Goal: Entertainment & Leisure: Consume media (video, audio)

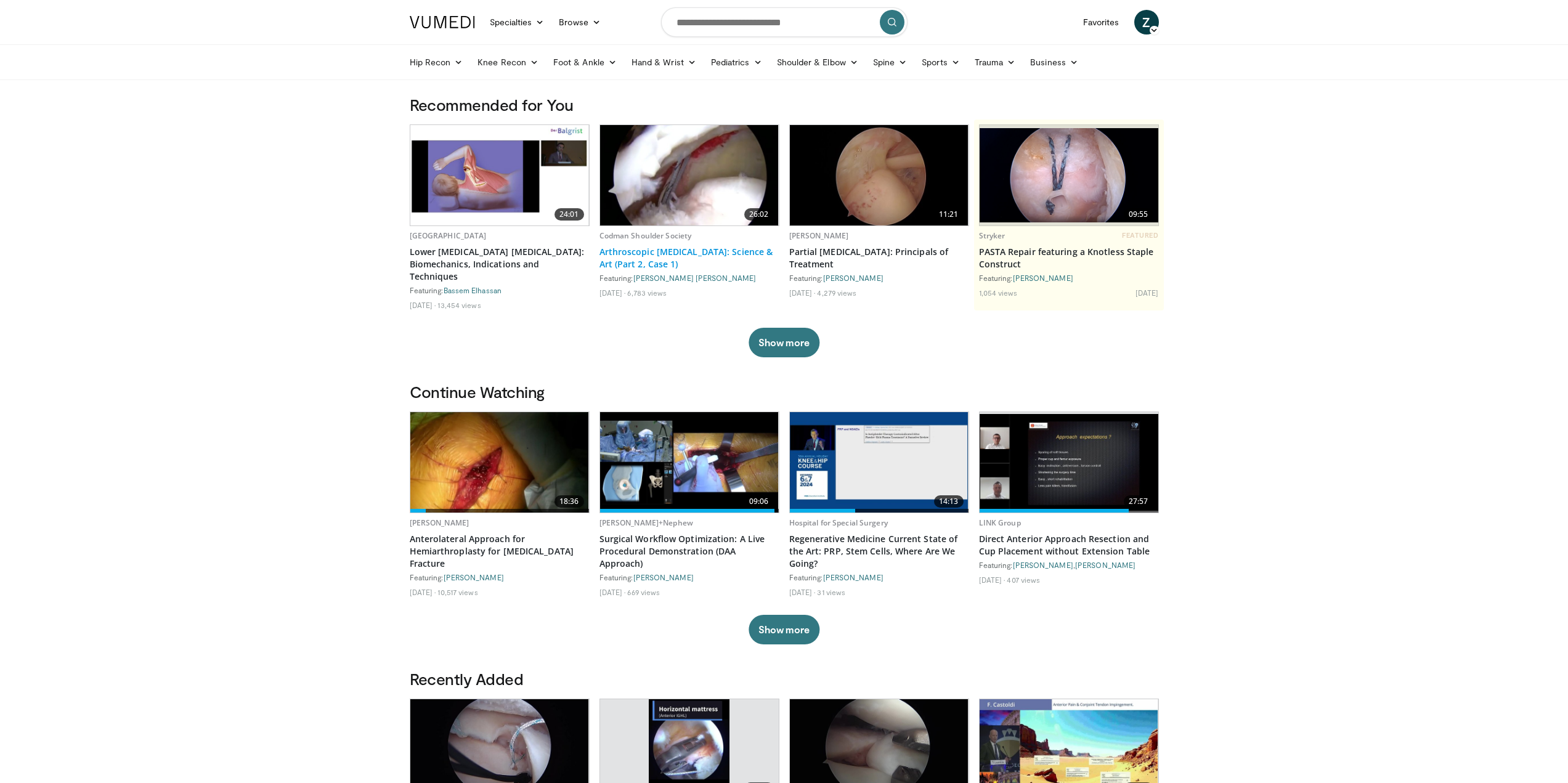
click at [656, 260] on link "Arthroscopic [MEDICAL_DATA]: Science & Art (Part 2, Case 1)" at bounding box center [689, 258] width 180 height 25
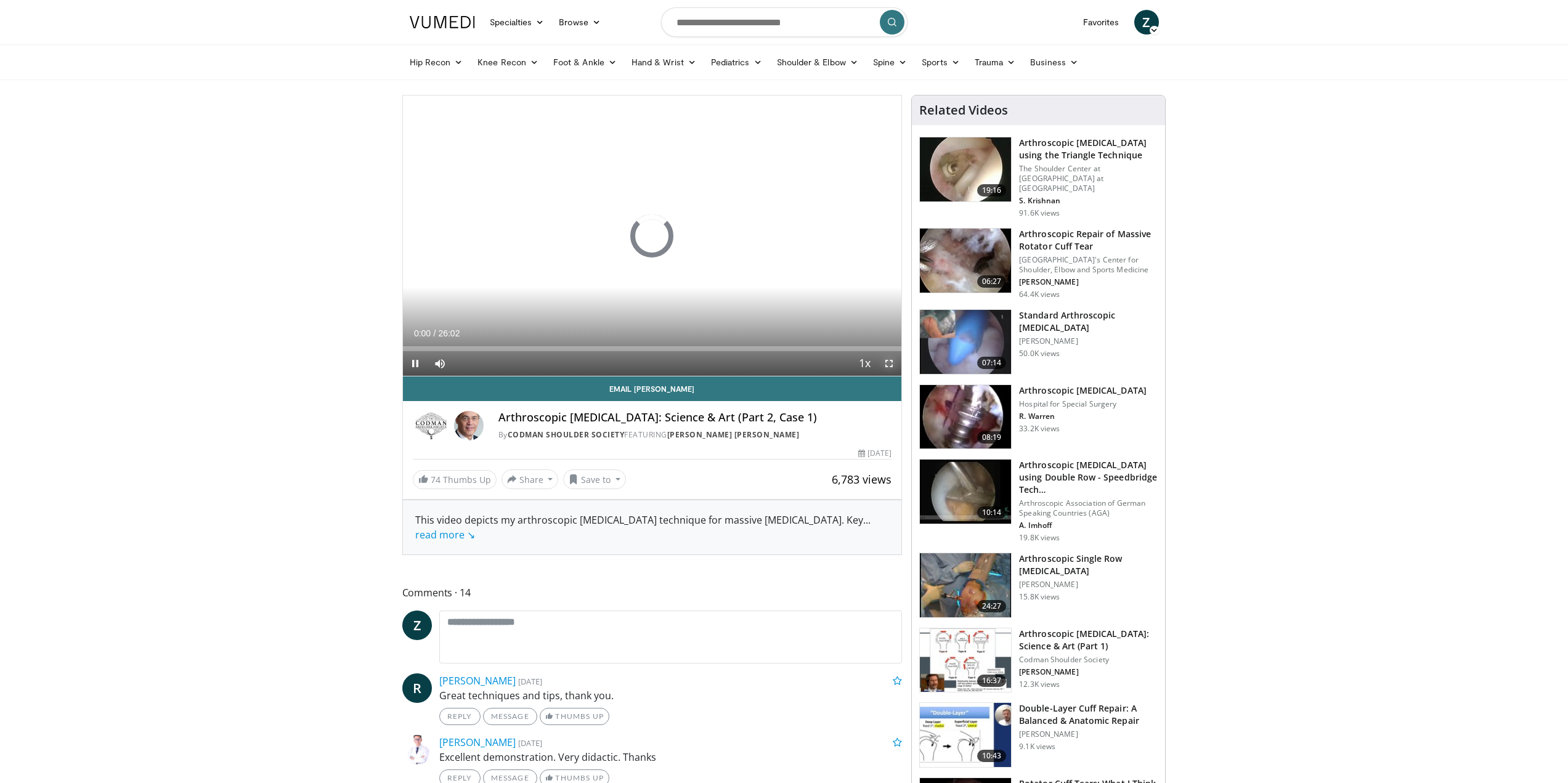
click at [885, 362] on span "Video Player" at bounding box center [889, 363] width 25 height 25
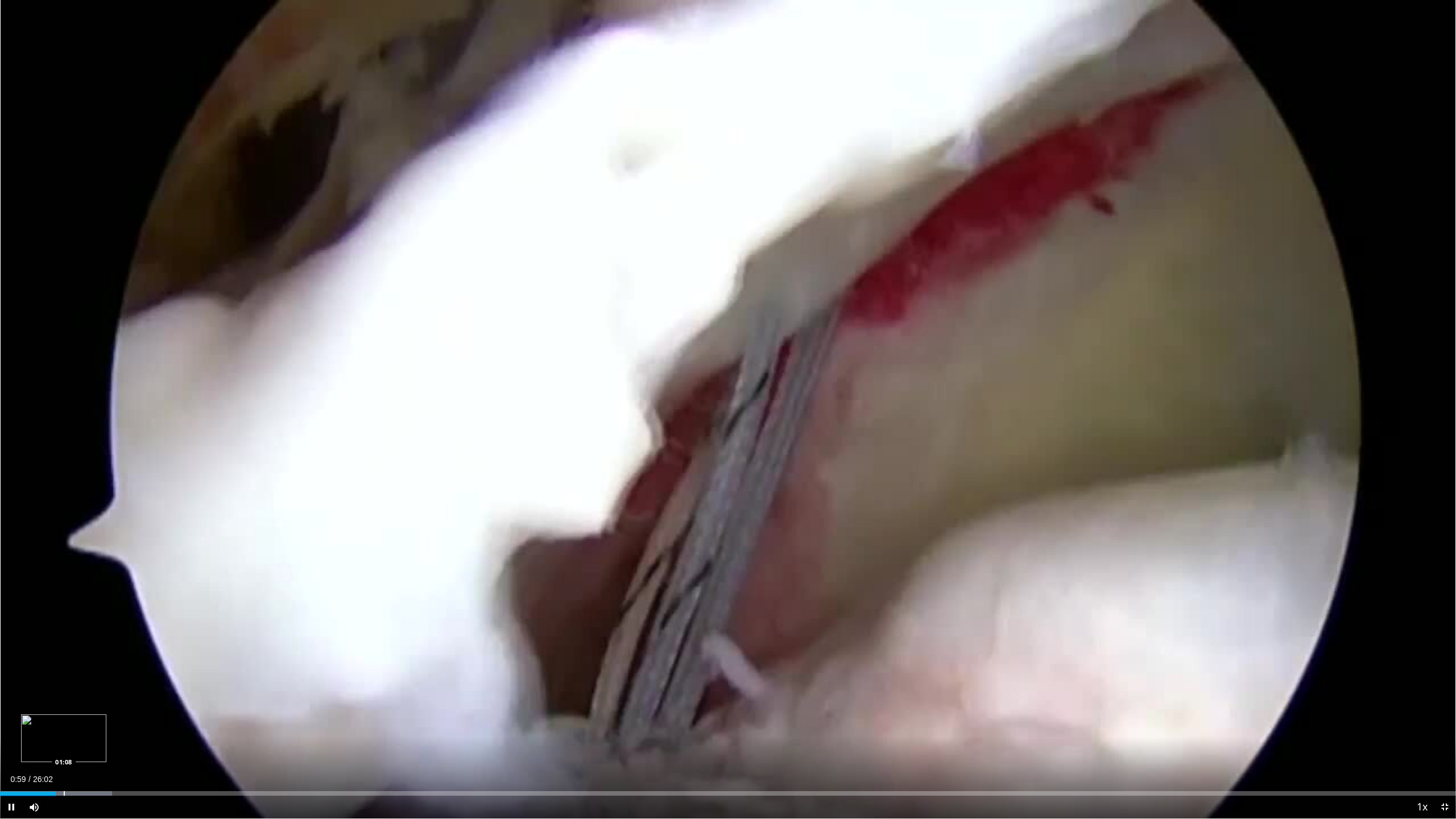
click at [64, 722] on div "Progress Bar" at bounding box center [64, 794] width 1 height 4
click at [115, 722] on div "Progress Bar" at bounding box center [115, 794] width 1 height 4
click at [173, 722] on div "Progress Bar" at bounding box center [173, 794] width 1 height 4
click at [1442, 722] on span "Video Player" at bounding box center [1445, 808] width 23 height 23
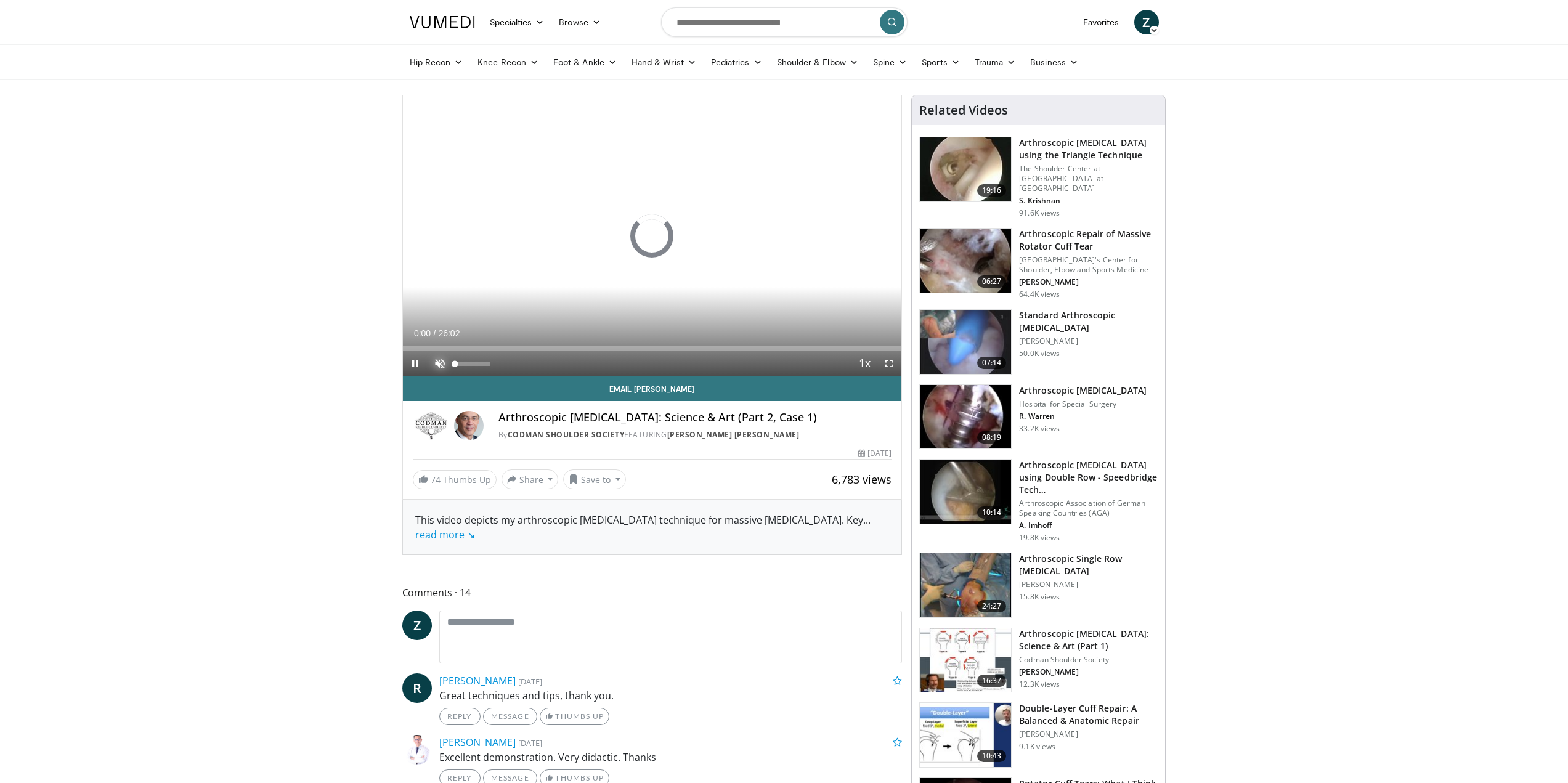
click at [437, 364] on span "Video Player" at bounding box center [440, 363] width 25 height 25
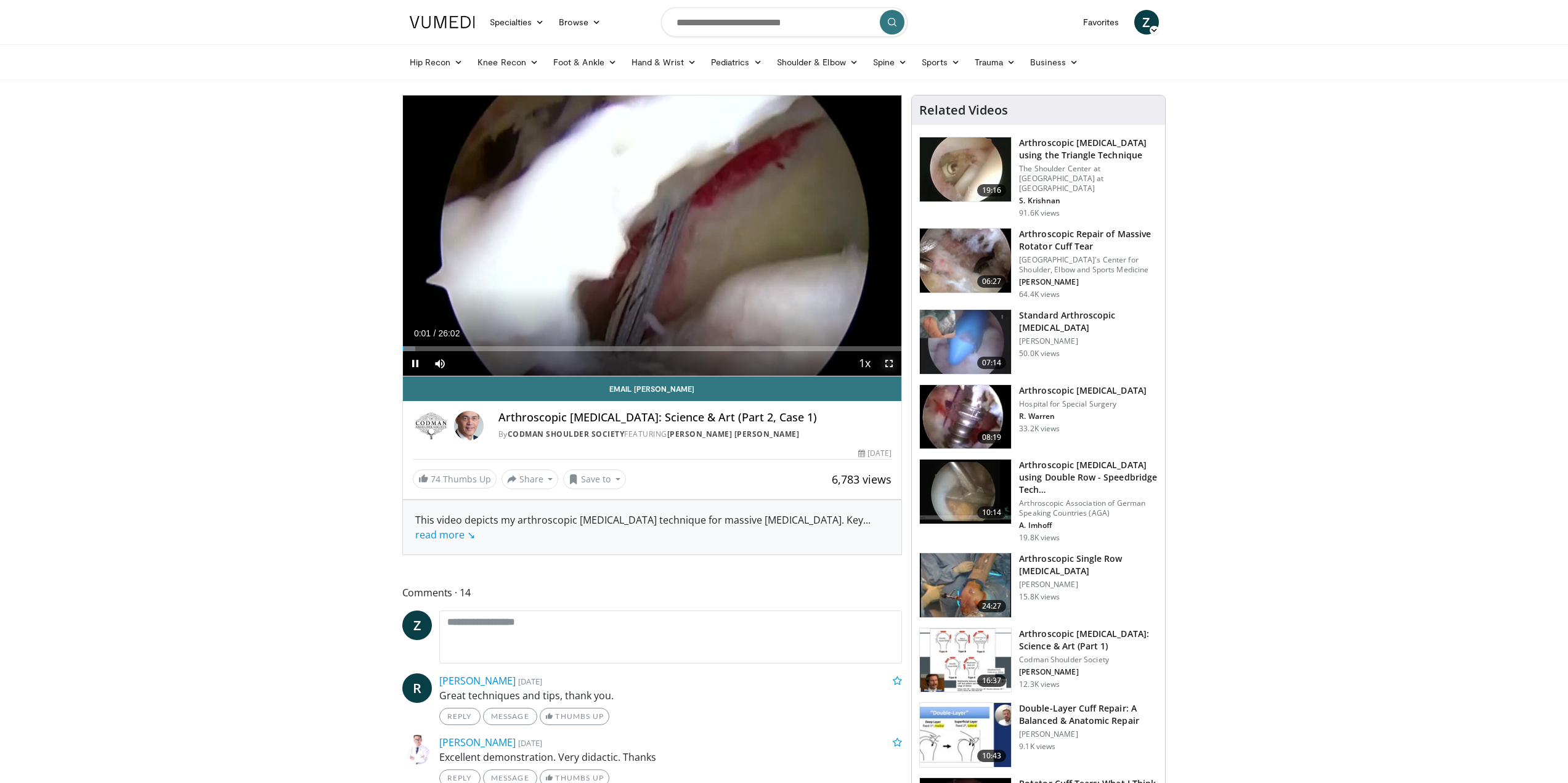
click at [891, 362] on span "Video Player" at bounding box center [889, 363] width 25 height 25
